Goal: Information Seeking & Learning: Learn about a topic

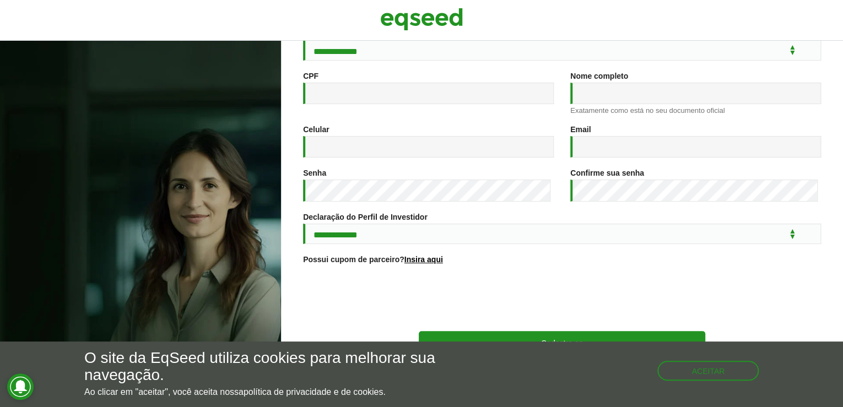
scroll to position [158, 0]
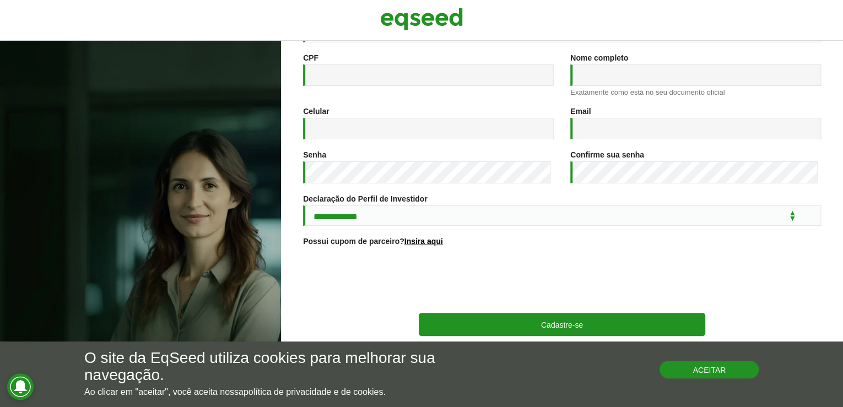
click at [740, 366] on button "Aceitar" at bounding box center [708, 370] width 99 height 18
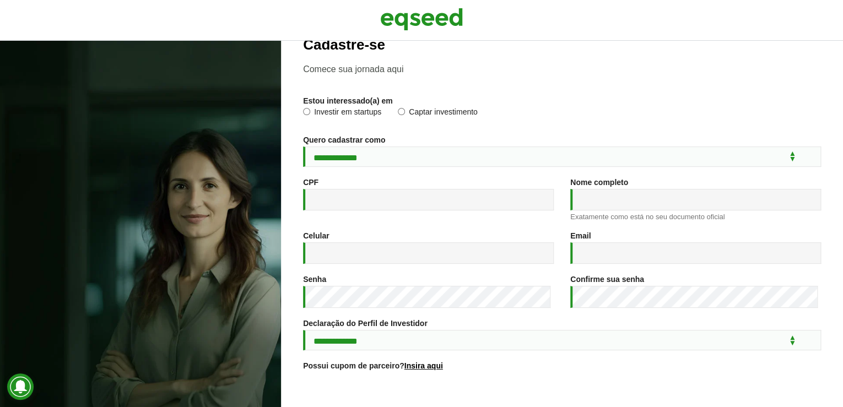
scroll to position [0, 0]
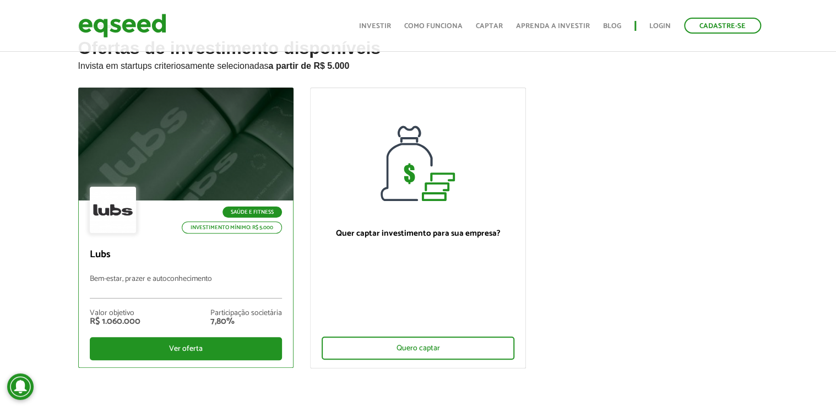
scroll to position [88, 0]
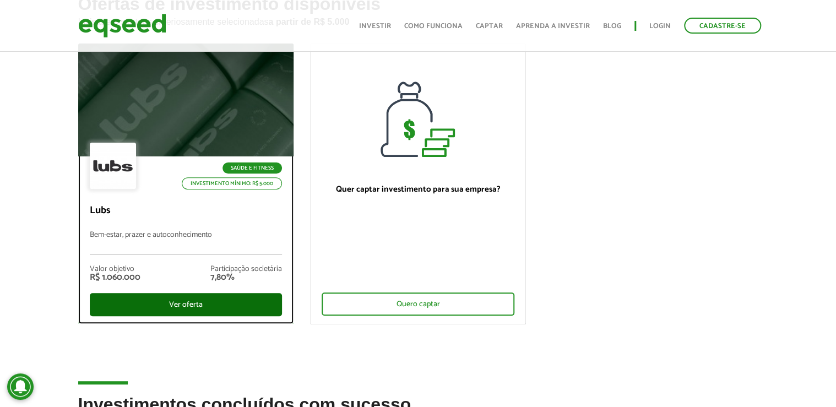
click at [245, 307] on div "Ver oferta" at bounding box center [186, 304] width 193 height 23
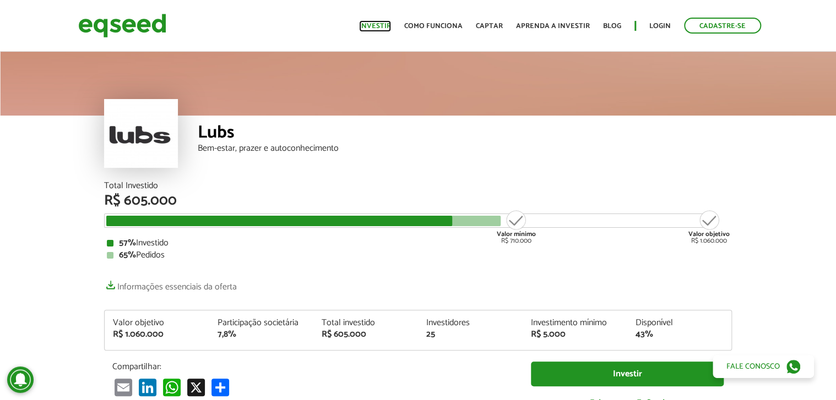
click at [383, 24] on link "Investir" at bounding box center [375, 26] width 32 height 7
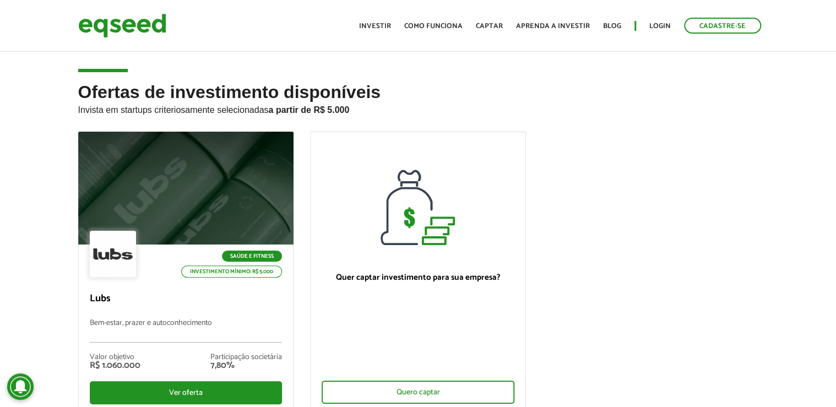
scroll to position [88, 0]
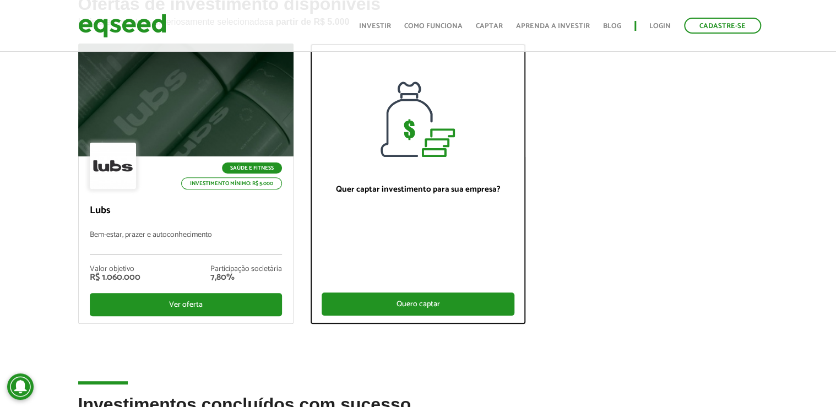
click at [450, 306] on div "Quero captar" at bounding box center [418, 304] width 193 height 23
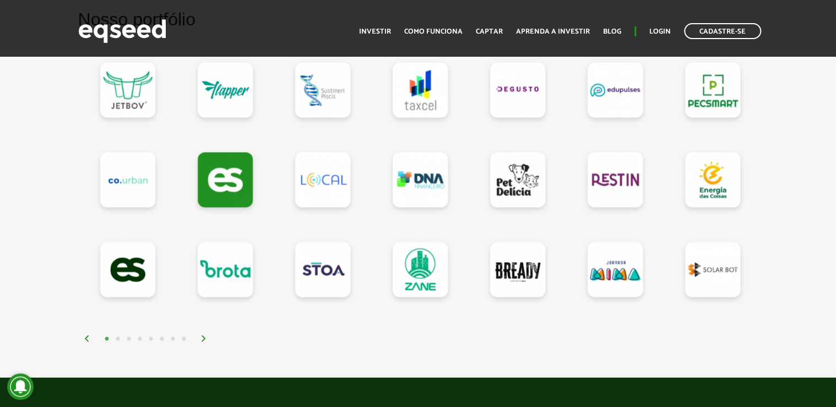
scroll to position [1058, 0]
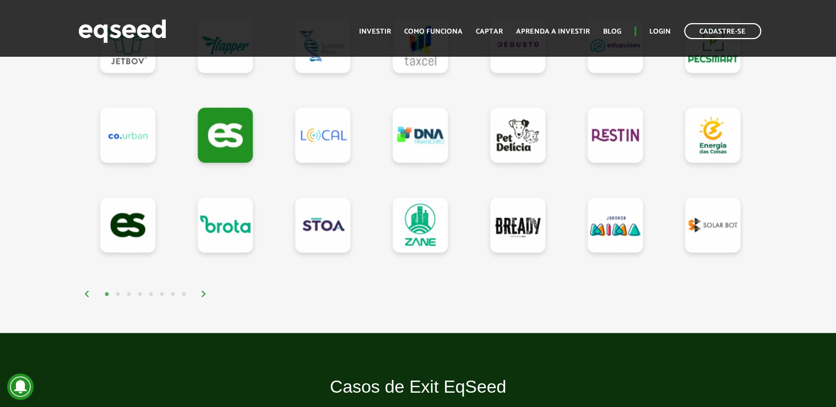
click at [201, 293] on img at bounding box center [204, 294] width 7 height 7
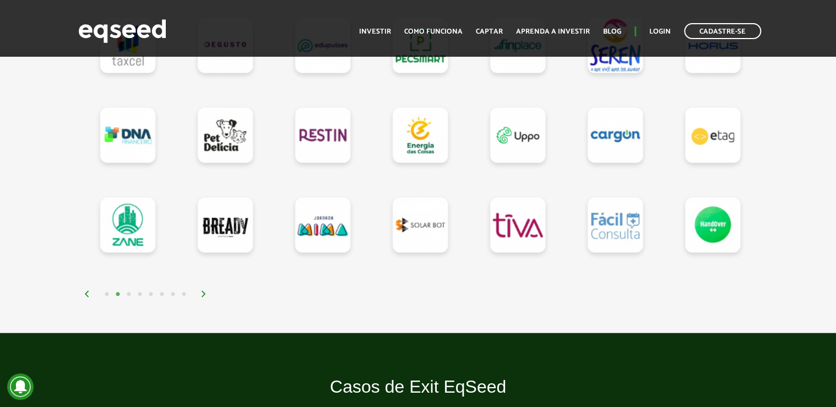
scroll to position [1014, 0]
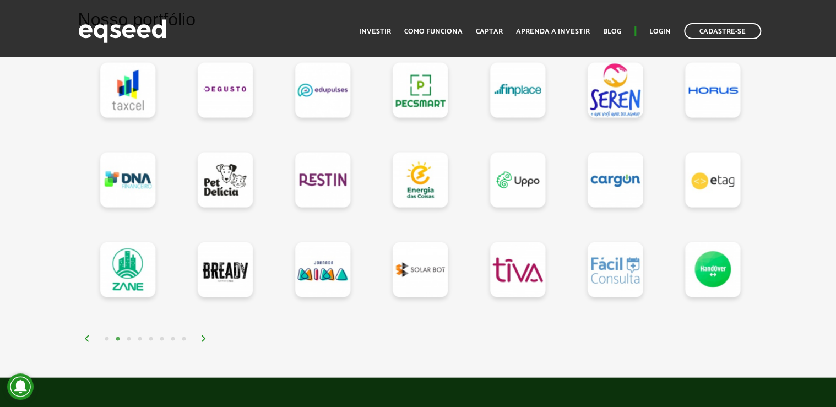
click at [204, 337] on img at bounding box center [204, 338] width 7 height 7
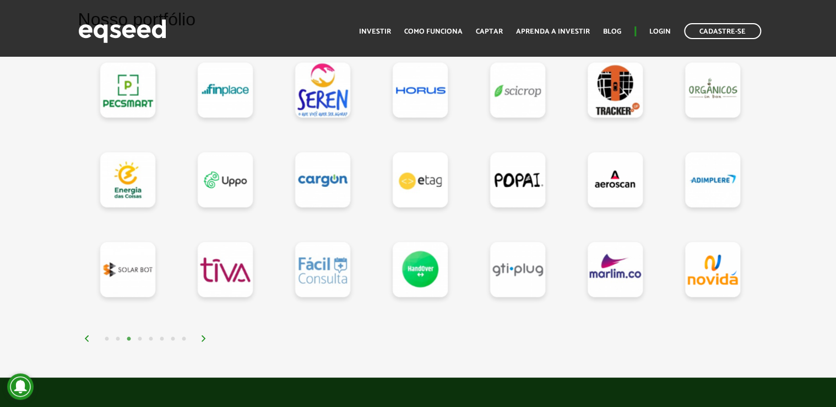
click at [204, 337] on img at bounding box center [204, 338] width 7 height 7
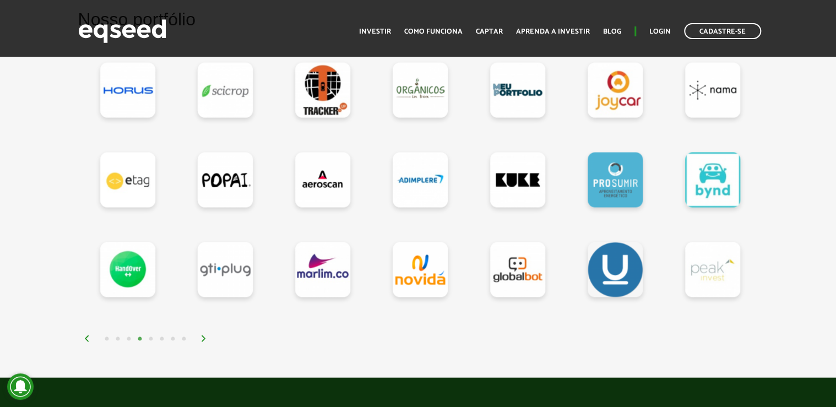
click at [204, 337] on img at bounding box center [204, 338] width 7 height 7
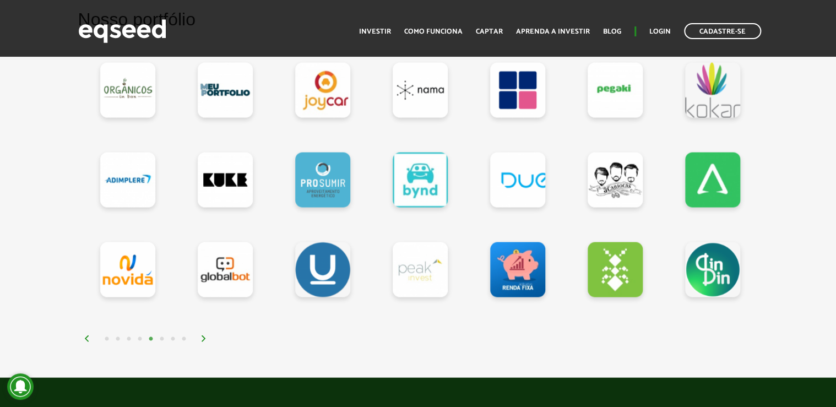
click at [204, 337] on img at bounding box center [204, 338] width 7 height 7
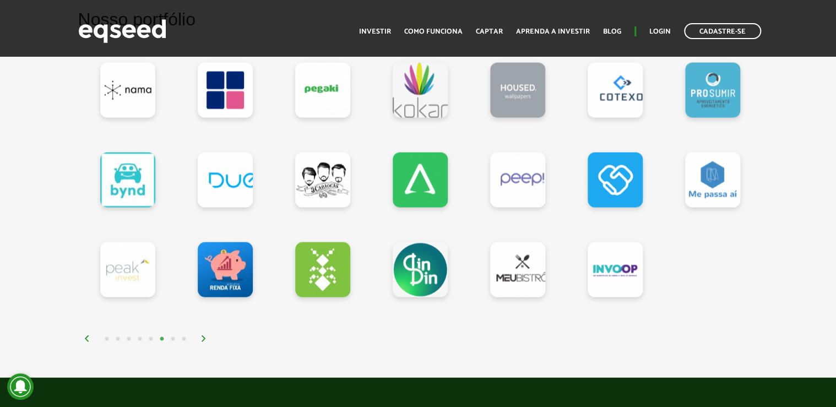
click at [204, 337] on img at bounding box center [204, 338] width 7 height 7
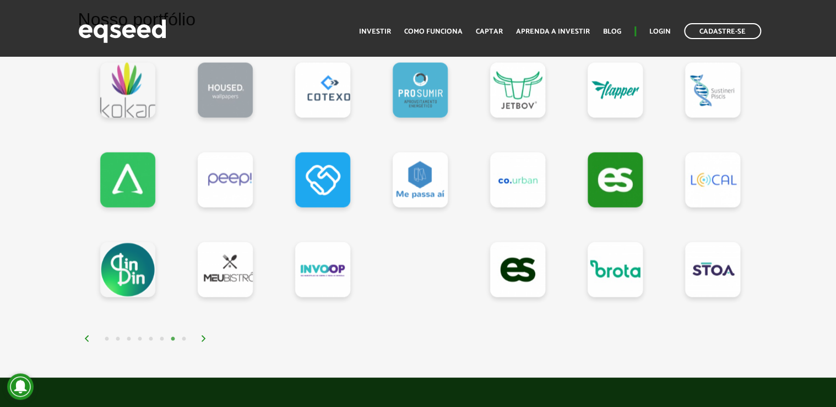
click at [204, 337] on img at bounding box center [204, 338] width 7 height 7
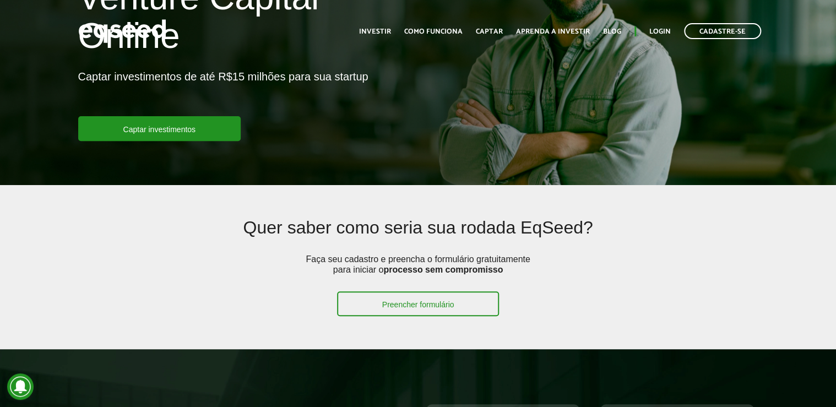
scroll to position [0, 0]
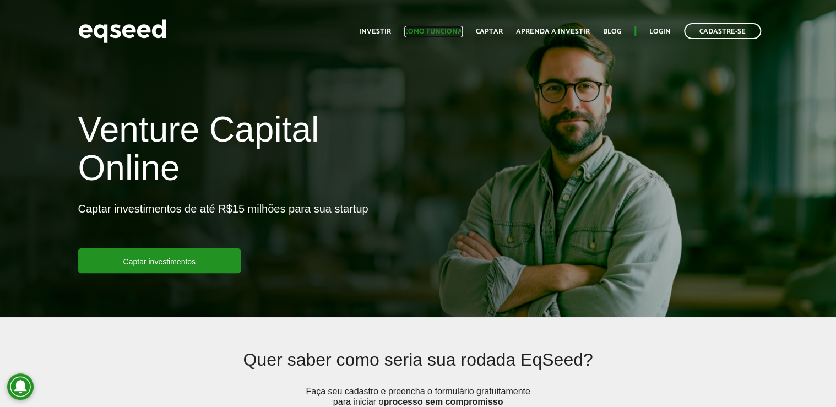
click at [440, 33] on link "Como funciona" at bounding box center [433, 31] width 58 height 7
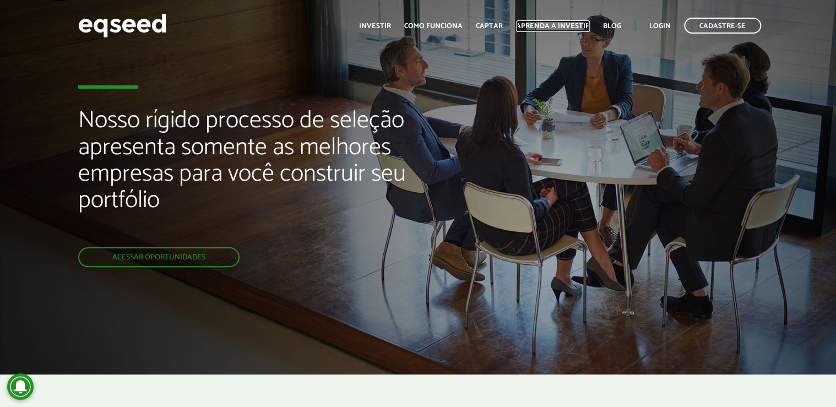
click at [572, 28] on link "Aprenda a investir" at bounding box center [553, 26] width 74 height 7
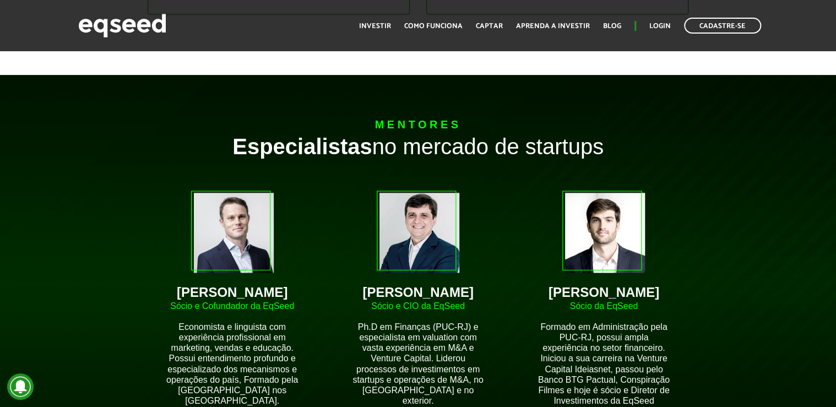
scroll to position [617, 0]
